Goal: Transaction & Acquisition: Purchase product/service

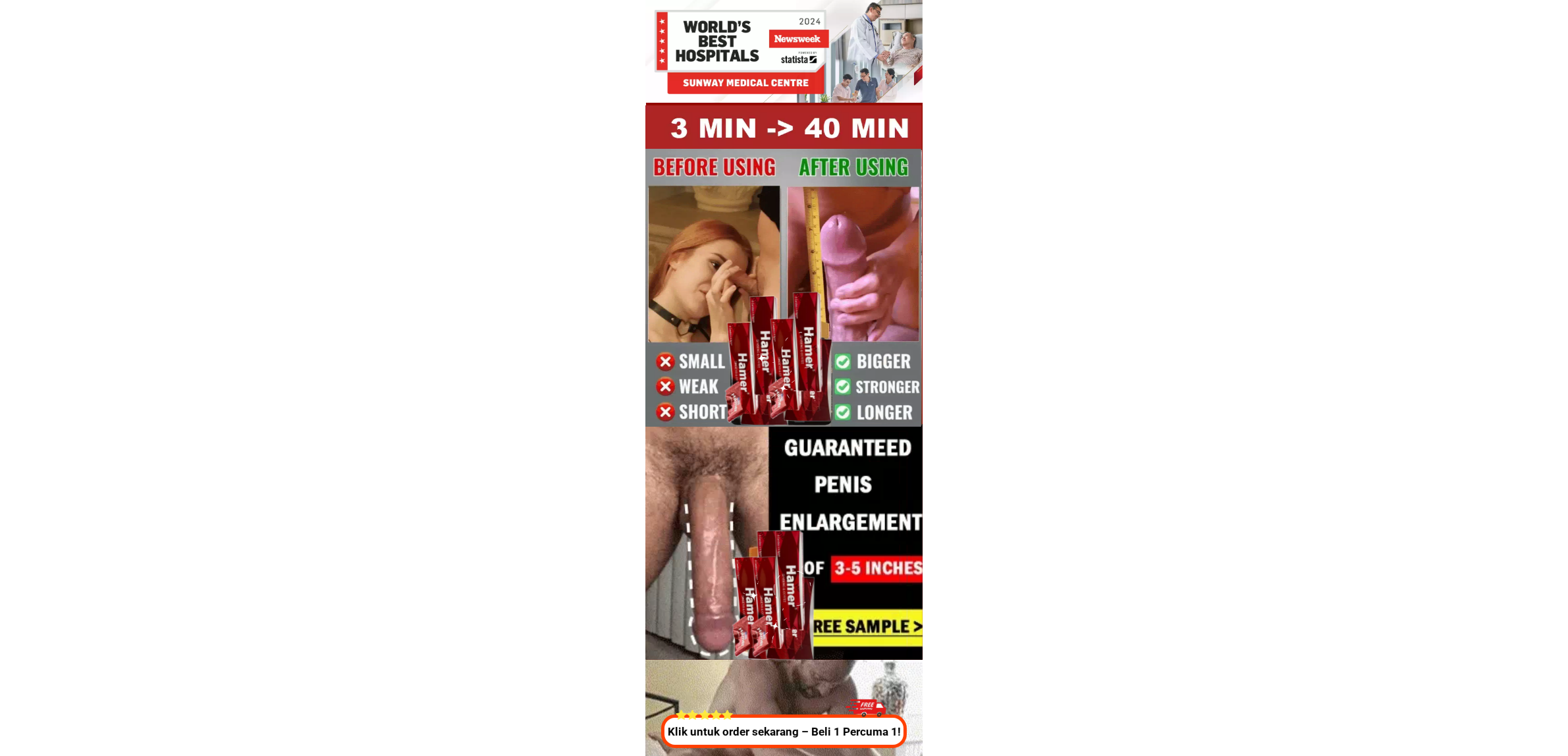
click at [766, 745] on div at bounding box center [782, 731] width 245 height 33
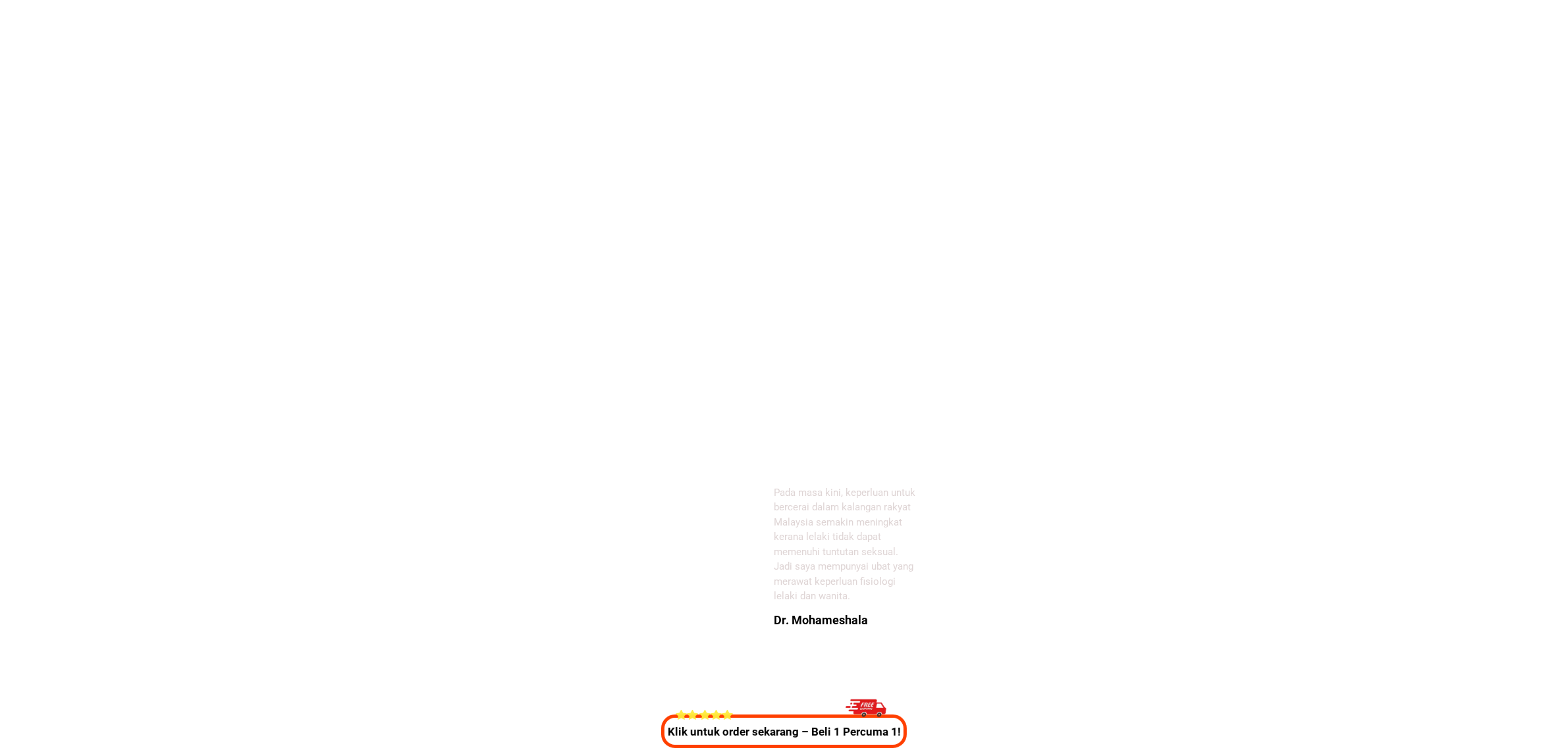
scroll to position [4898, 0]
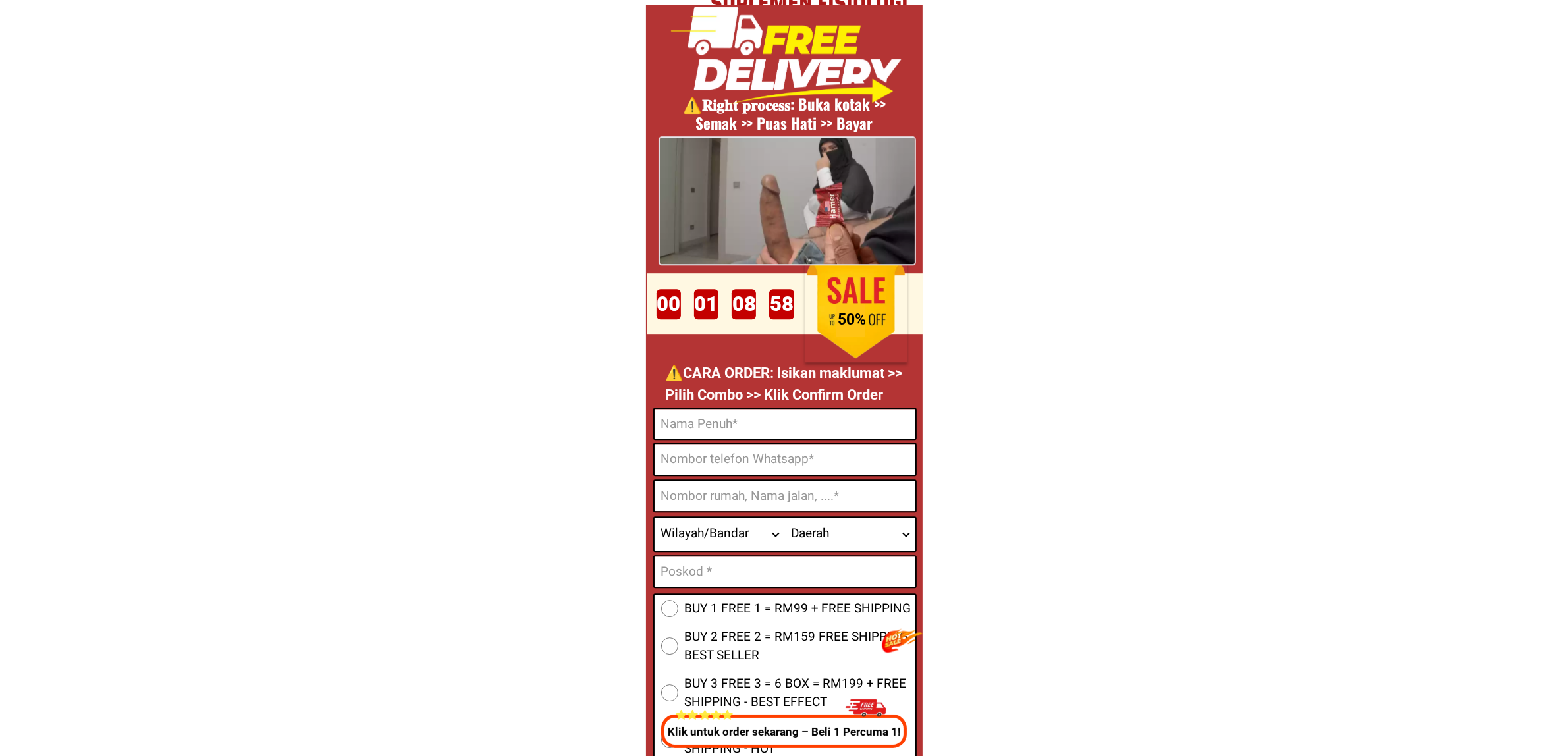
click at [693, 437] on input "Input full_name" at bounding box center [784, 424] width 261 height 29
paste input "[PERSON_NAME]"
type input "[PERSON_NAME]"
click at [751, 466] on input "Input phone_number" at bounding box center [784, 459] width 261 height 31
paste input "016 485 6553"
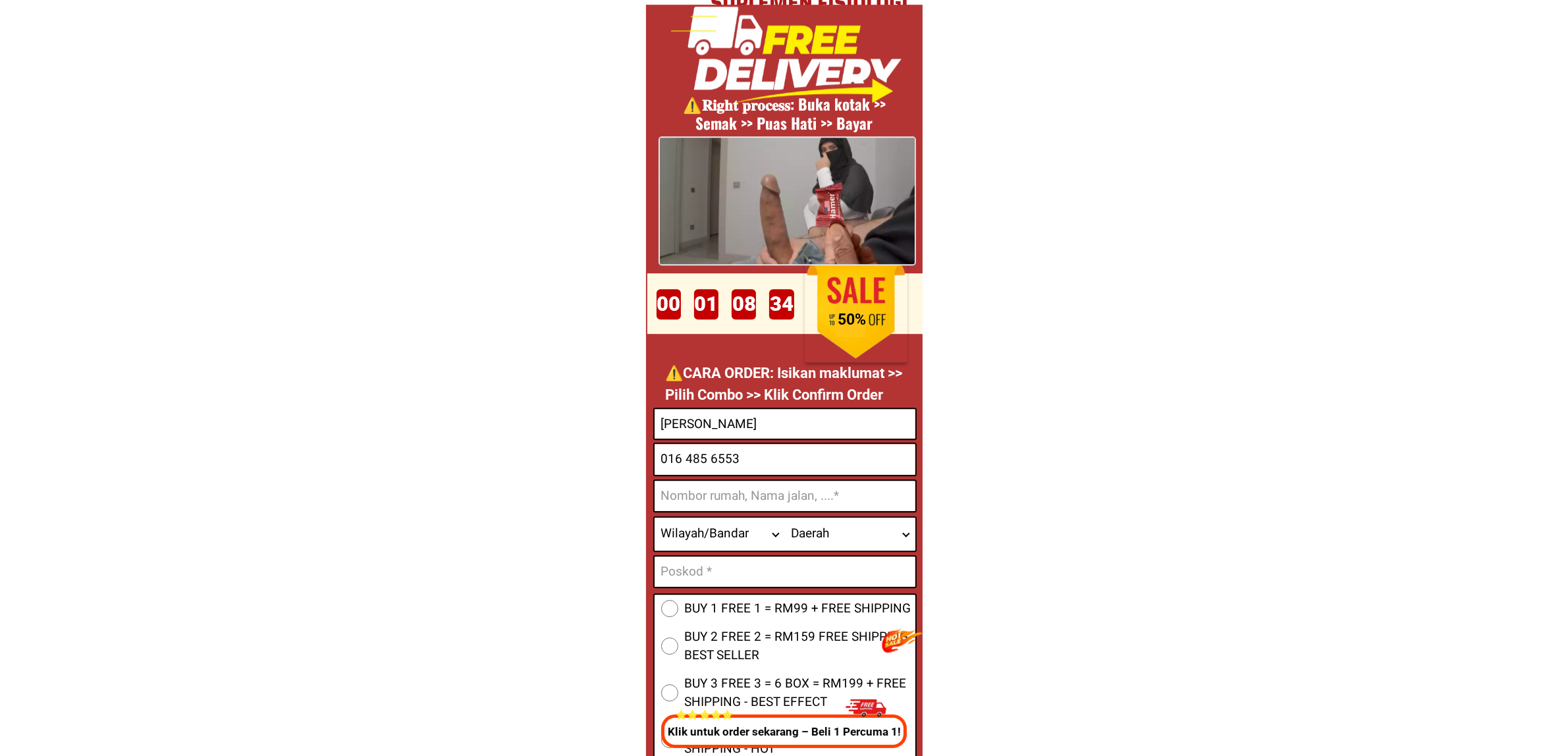
click at [695, 458] on input "016 485 6553" at bounding box center [784, 459] width 261 height 31
click at [689, 459] on input "016 485 6553" at bounding box center [784, 459] width 261 height 31
type input "0164856553"
click at [810, 473] on input "0164856553" at bounding box center [784, 459] width 261 height 31
drag, startPoint x: 814, startPoint y: 496, endPoint x: 868, endPoint y: 504, distance: 54.6
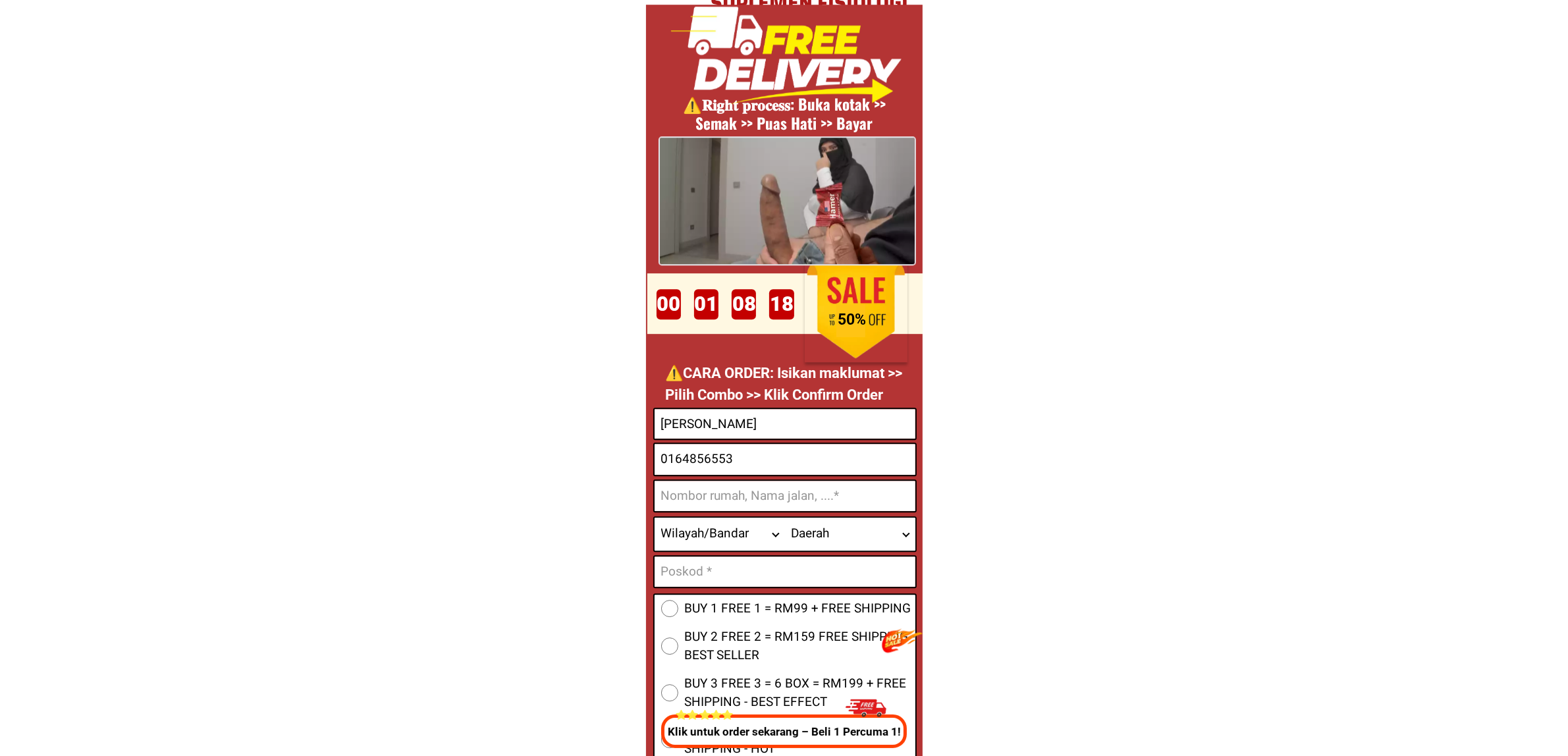
click at [814, 496] on input "Input address" at bounding box center [784, 495] width 261 height 30
paste input "251 Kg pisang Batu Gajah [GEOGRAPHIC_DATA]"
type input "251 Kg pisang Batu Gajah [GEOGRAPHIC_DATA]"
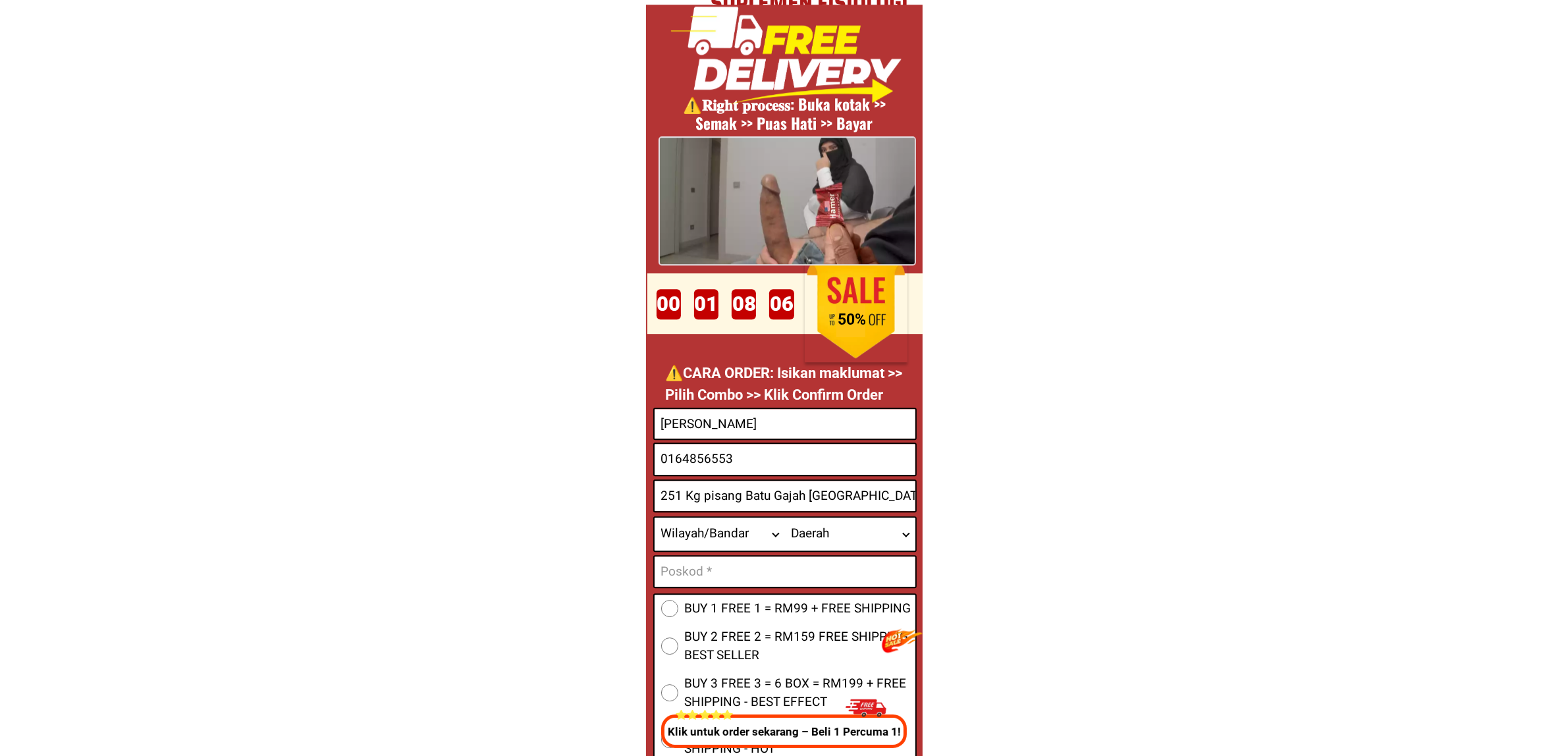
click at [732, 525] on select "Wilayah/[GEOGRAPHIC_DATA] [GEOGRAPHIC_DATA] [GEOGRAPHIC_DATA] [GEOGRAPHIC_DATA]…" at bounding box center [719, 534] width 130 height 33
select select "60_R4445076"
click at [654, 518] on select "Wilayah/[GEOGRAPHIC_DATA] [GEOGRAPHIC_DATA] [GEOGRAPHIC_DATA] [GEOGRAPHIC_DATA]…" at bounding box center [719, 534] width 130 height 33
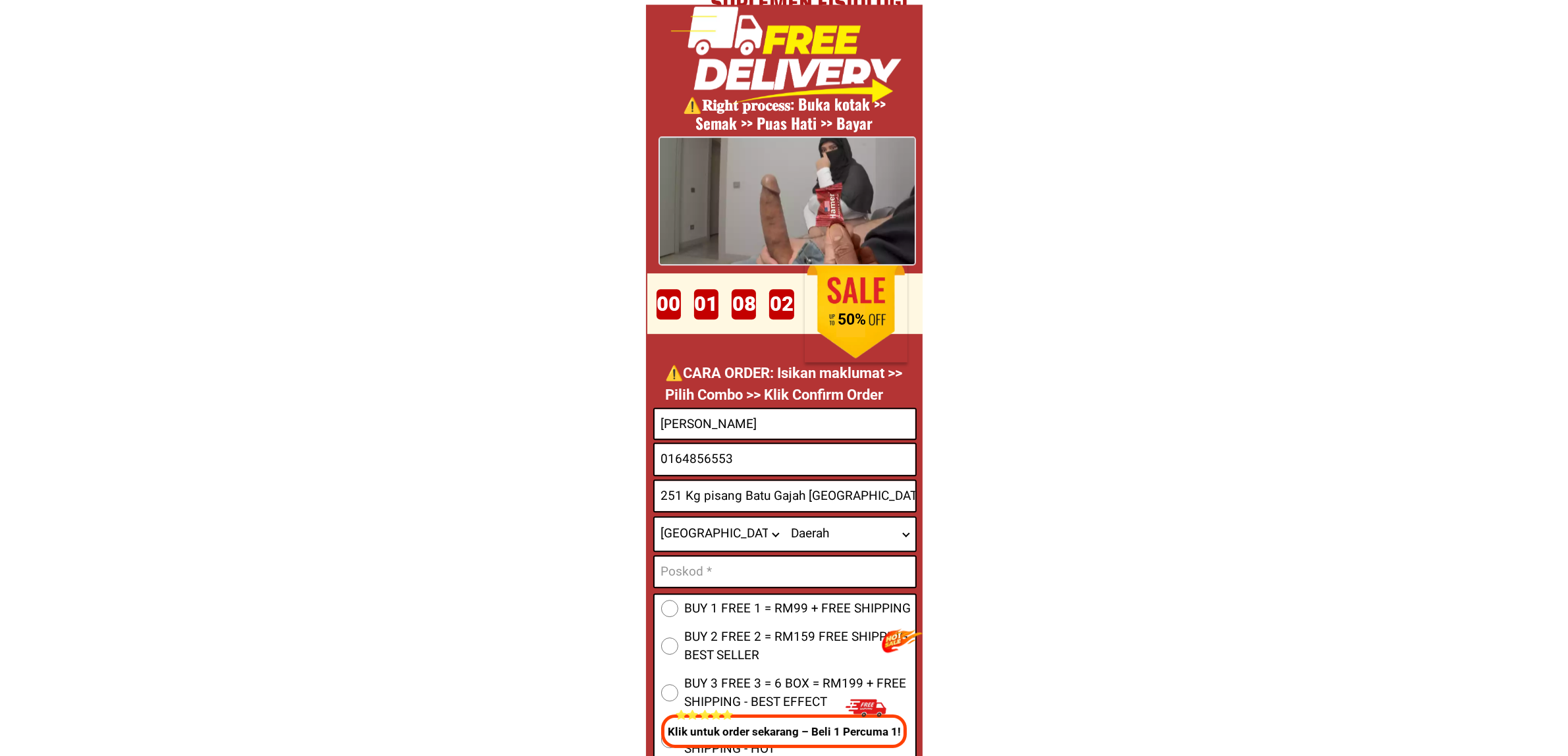
click at [853, 533] on select "Daerah [GEOGRAPHIC_DATA] Bagan [GEOGRAPHIC_DATA] [GEOGRAPHIC_DATA] [GEOGRAPHIC_…" at bounding box center [850, 534] width 130 height 33
select select "60_R80017241"
click at [785, 518] on select "Daerah [GEOGRAPHIC_DATA] Bagan [GEOGRAPHIC_DATA] [GEOGRAPHIC_DATA] [GEOGRAPHIC_…" at bounding box center [850, 534] width 130 height 33
click at [820, 498] on input "251 Kg pisang Batu Gajah [GEOGRAPHIC_DATA]" at bounding box center [784, 495] width 261 height 30
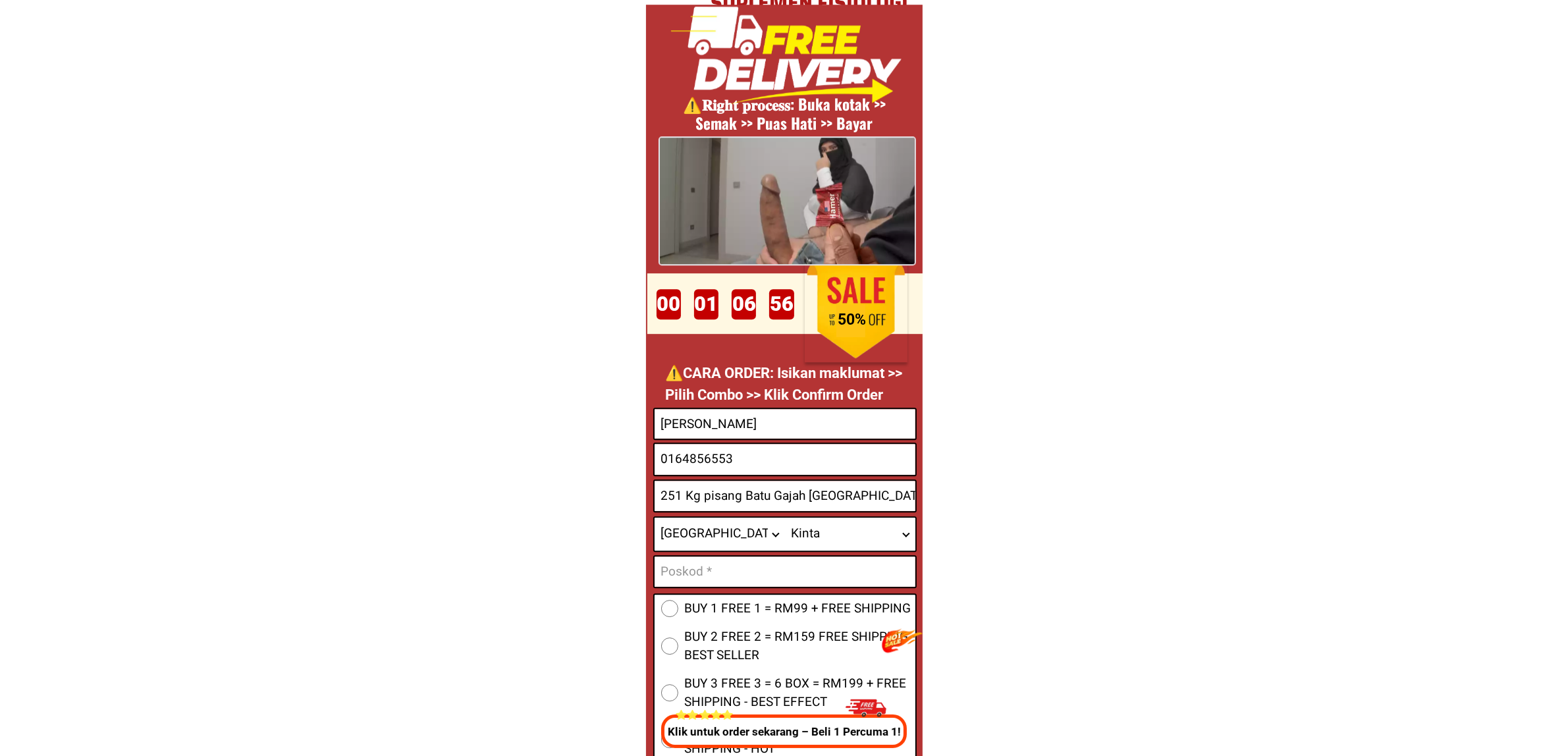
click at [733, 571] on input "Input text_input_1" at bounding box center [784, 571] width 261 height 30
paste input "31000"
type input "31000"
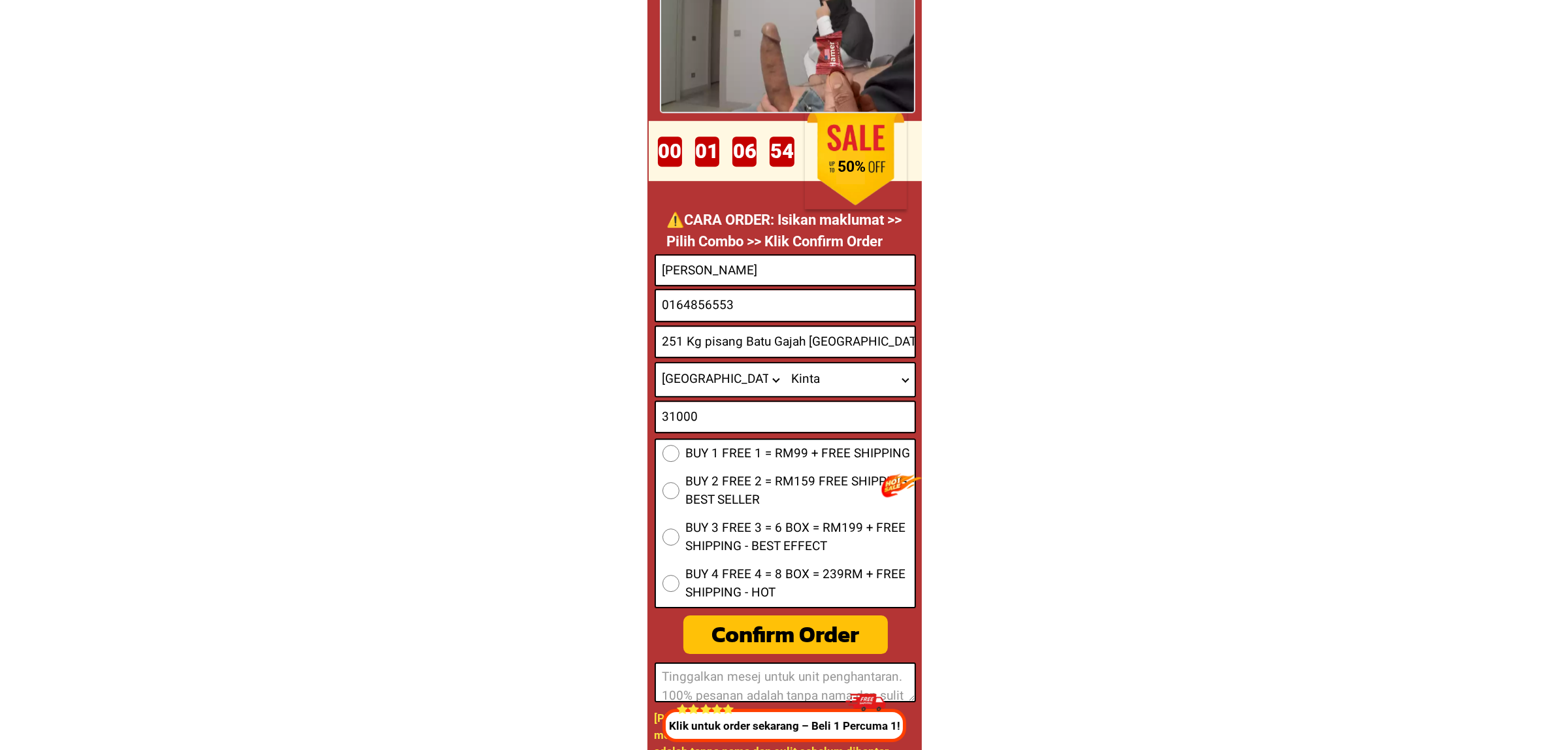
scroll to position [5023, 0]
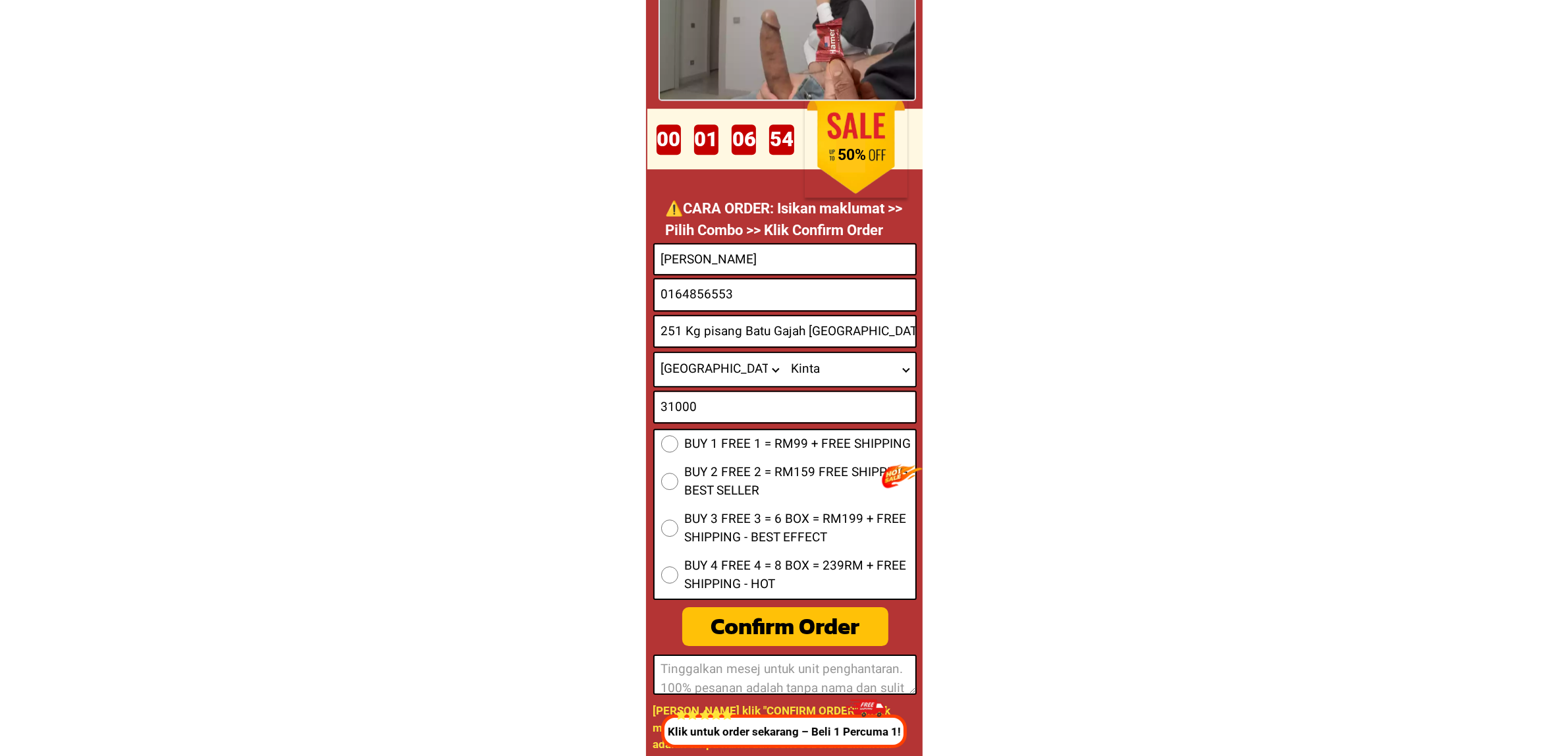
click at [780, 446] on span "BUY 1 FREE 1 = RM99 + FREE SHIPPING" at bounding box center [798, 444] width 227 height 19
click at [679, 446] on input "BUY 1 FREE 1 = RM99 + FREE SHIPPING" at bounding box center [669, 444] width 17 height 17
click at [779, 615] on div "Confirm Order" at bounding box center [785, 626] width 207 height 35
radio input "true"
